Goal: Information Seeking & Learning: Learn about a topic

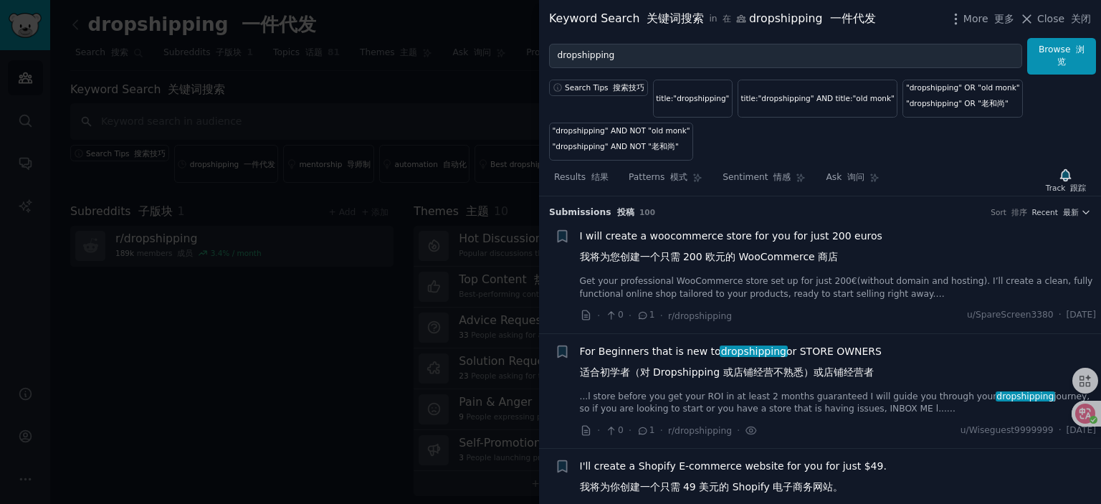
scroll to position [1644, 0]
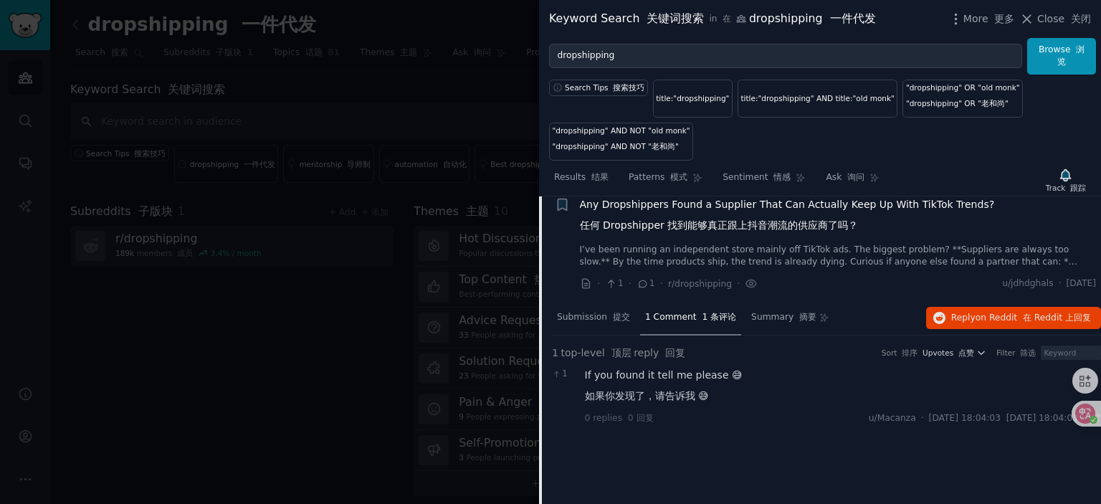
click at [737, 214] on span "Any Dropshippers Found a Supplier That Can Actually Keep Up With TikTok Trends?…" at bounding box center [787, 218] width 415 height 42
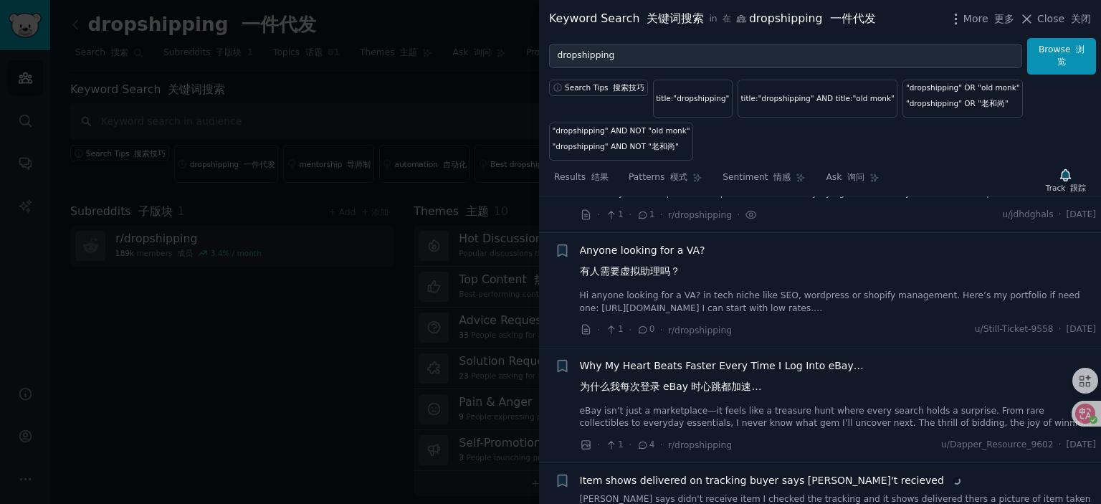
scroll to position [1716, 0]
click at [636, 257] on span "Anyone looking for a VA? 有人需要虚拟助理吗？" at bounding box center [642, 261] width 125 height 42
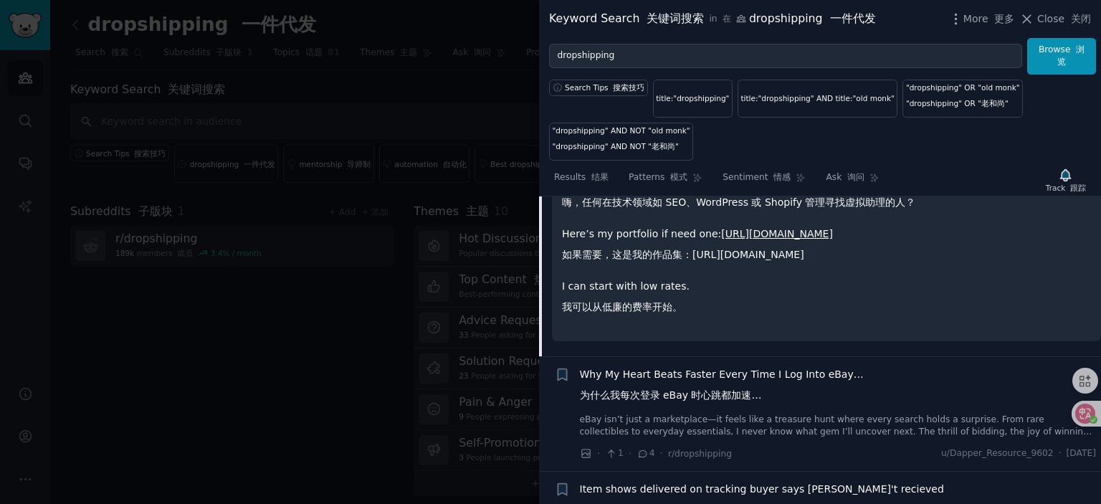
scroll to position [2045, 0]
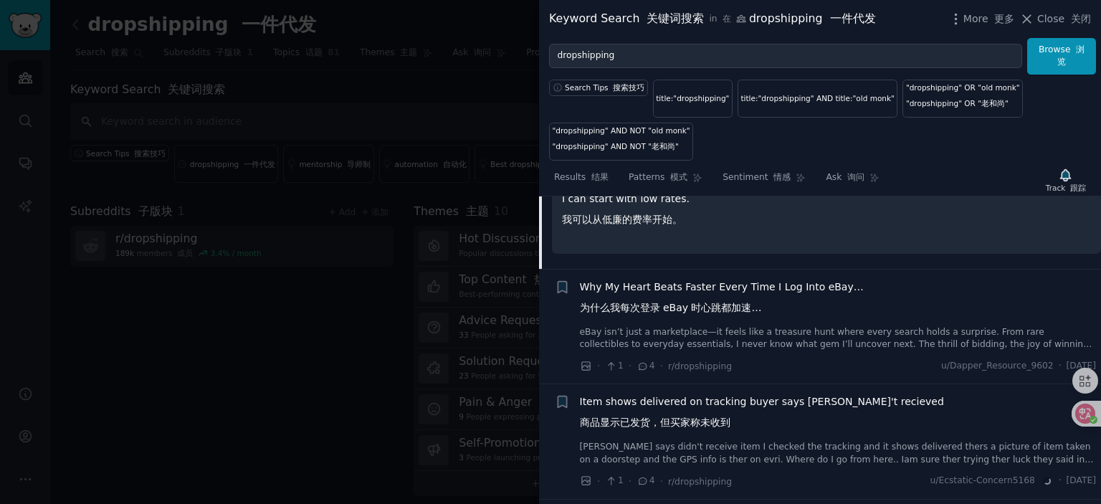
click at [695, 299] on span "Why My Heart Beats Faster Every Time I Log Into eBay… 为什么我每次登录 eBay 时心跳都加速…" at bounding box center [722, 300] width 284 height 42
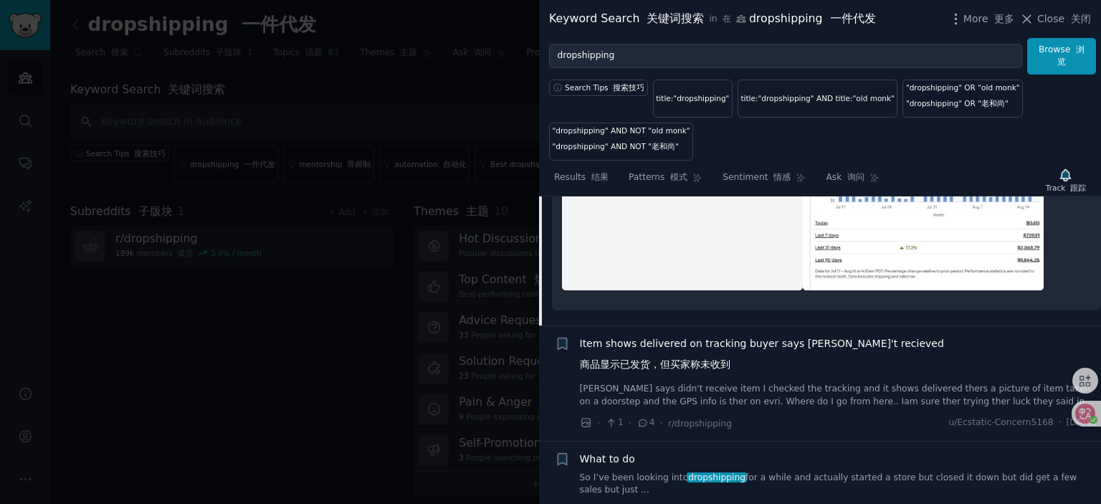
scroll to position [2303, 0]
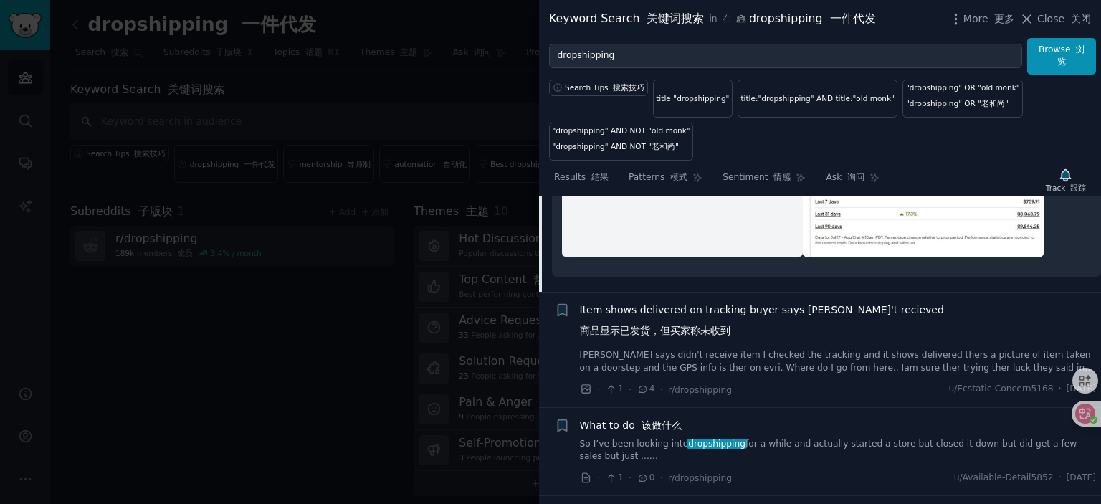
click at [696, 318] on span "Item shows delivered on tracking buyer says haven't recieved 商品显示已发货，但买家称未收到" at bounding box center [762, 323] width 364 height 42
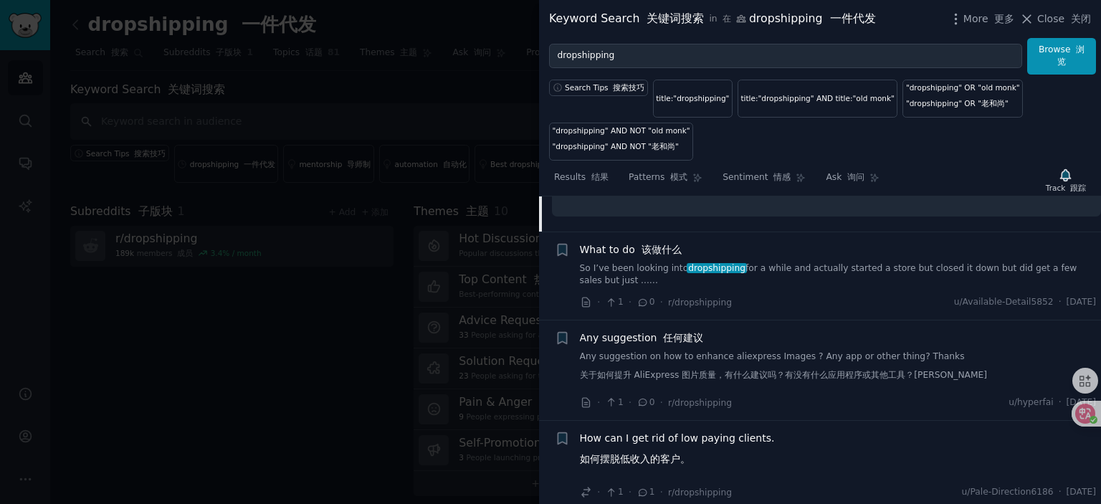
scroll to position [2705, 0]
click at [618, 256] on span "What to do 该做什么" at bounding box center [631, 248] width 102 height 15
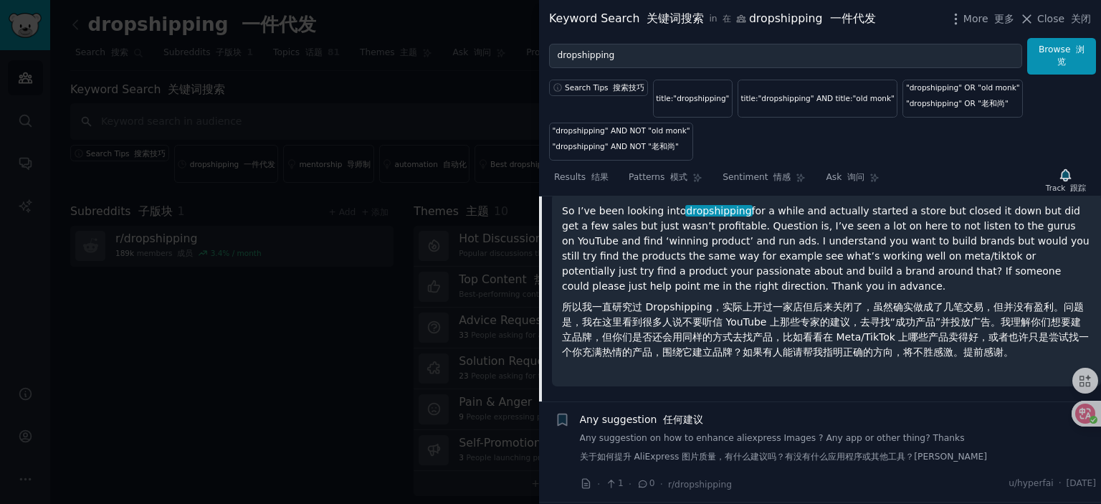
scroll to position [2462, 0]
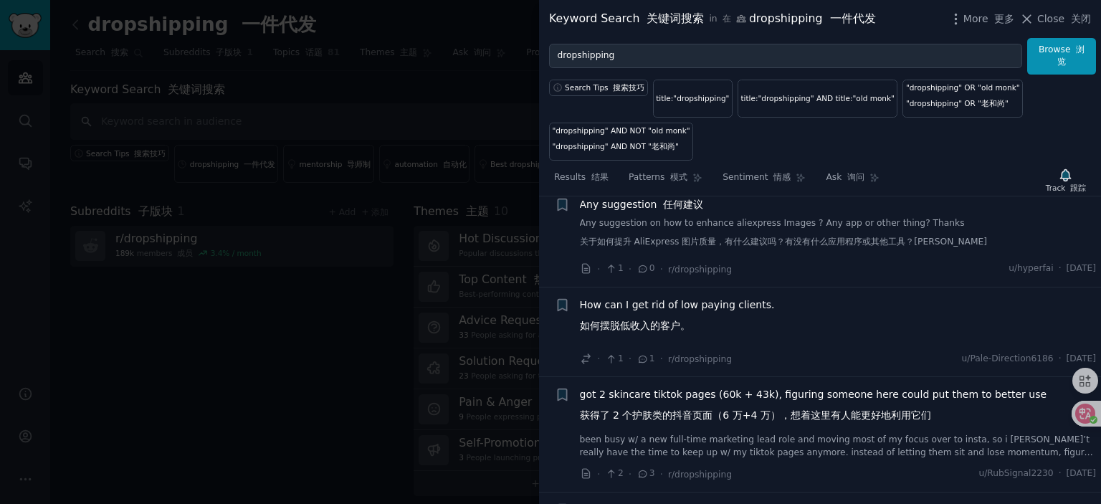
click at [669, 312] on span "How can I get rid of low paying clients. 如何摆脱低收入的客户。" at bounding box center [677, 318] width 195 height 42
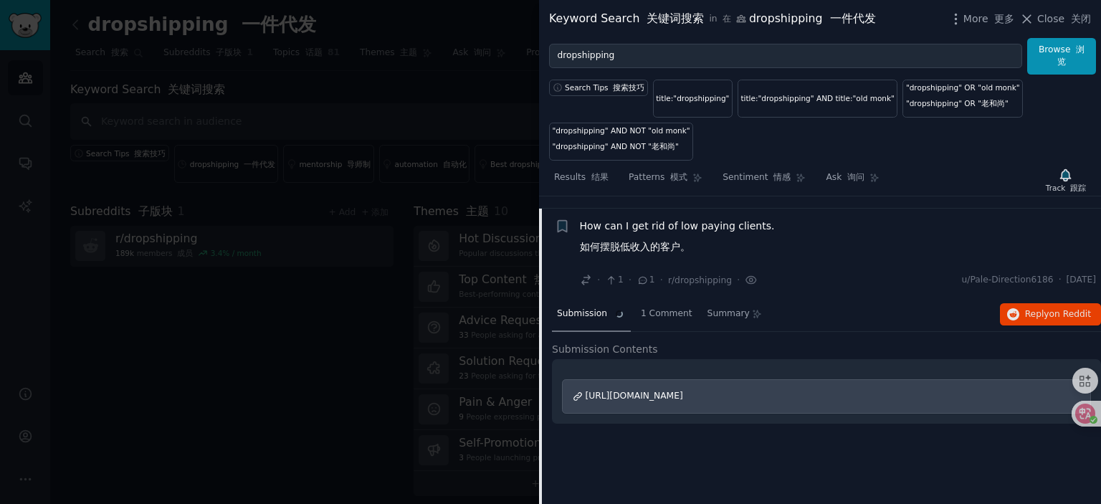
scroll to position [2291, 0]
